Goal: Task Accomplishment & Management: Manage account settings

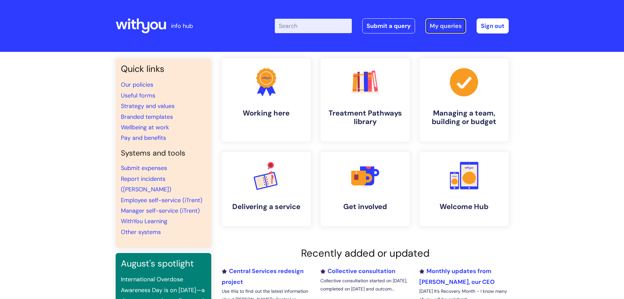
click at [444, 22] on link "My queries" at bounding box center [446, 25] width 41 height 15
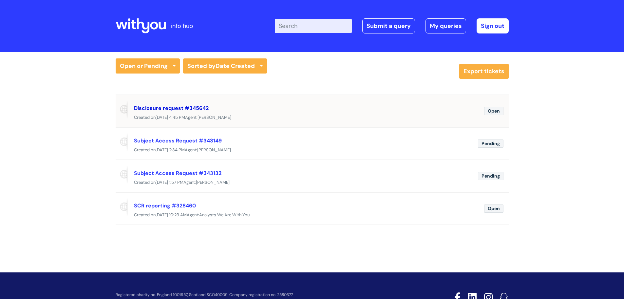
click at [169, 109] on link "Disclosure request #345642" at bounding box center [171, 108] width 75 height 7
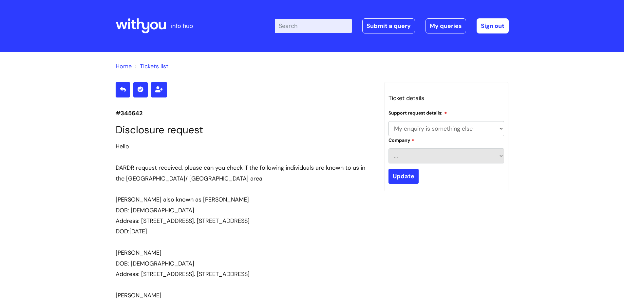
select select "My enquiry is something else"
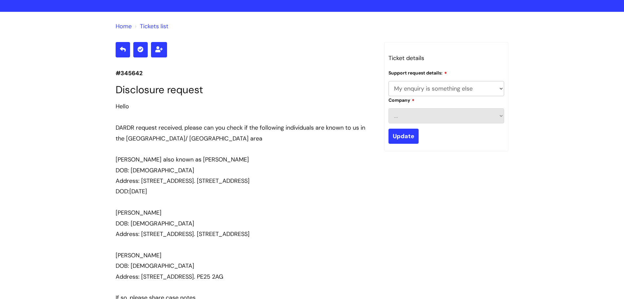
scroll to position [204, 0]
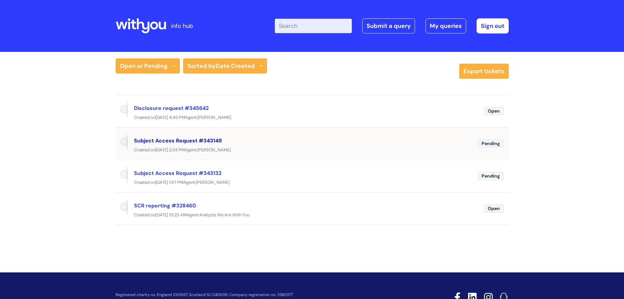
click at [187, 142] on link "Subject Access Request #343149" at bounding box center [178, 140] width 88 height 7
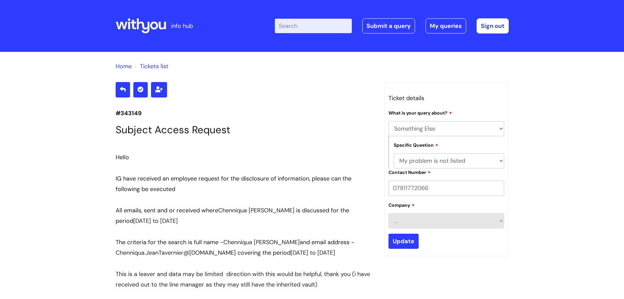
select select "Something Else"
select select "My problem is not listed"
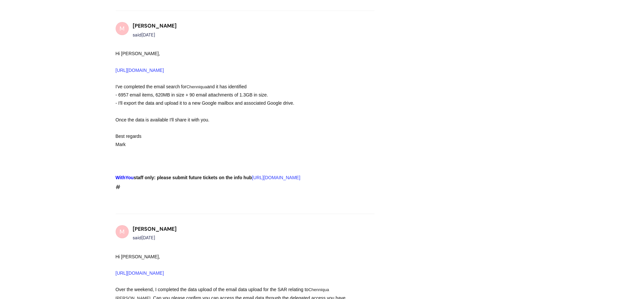
scroll to position [947, 0]
drag, startPoint x: 268, startPoint y: 113, endPoint x: 118, endPoint y: 112, distance: 150.1
click at [118, 100] on div "- 6957 email items, 620MB in size + 90 email attachments of 1.3GB in size." at bounding box center [233, 95] width 235 height 8
copy div "6957 email items, 620MB in size + 90 email attachments of 1.3GB in size."
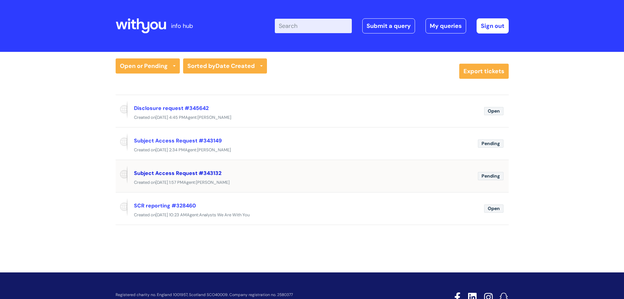
click at [185, 172] on link "Subject Access Request #343132" at bounding box center [178, 172] width 88 height 7
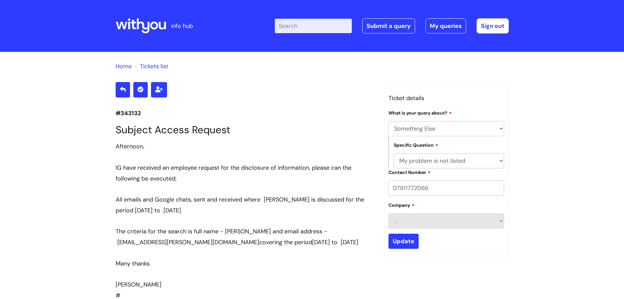
select select "Something Else"
select select "My problem is not listed"
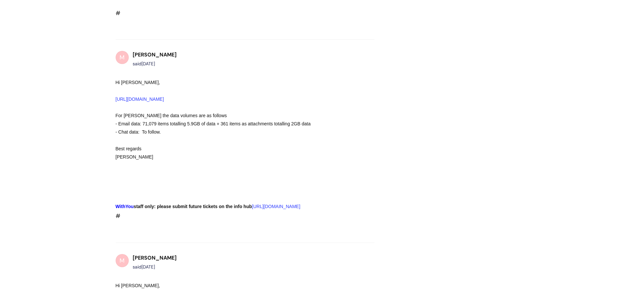
scroll to position [864, 0]
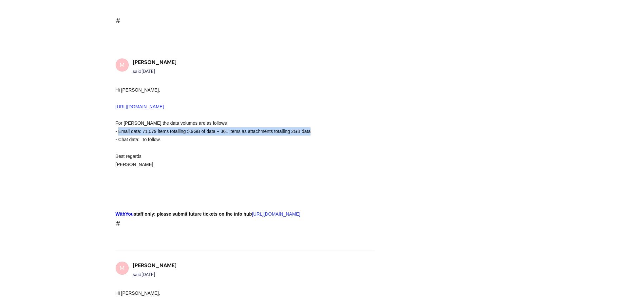
drag, startPoint x: 118, startPoint y: 147, endPoint x: 313, endPoint y: 151, distance: 194.4
click at [313, 135] on div "​- Email data: 71,079 items totalling 5.9GB of data + 361 items as attachments …" at bounding box center [233, 131] width 235 height 8
copy span "Email data: 71,079 items totalling 5.9GB of data + 361 items as attachments tot…"
